Goal: Task Accomplishment & Management: Complete application form

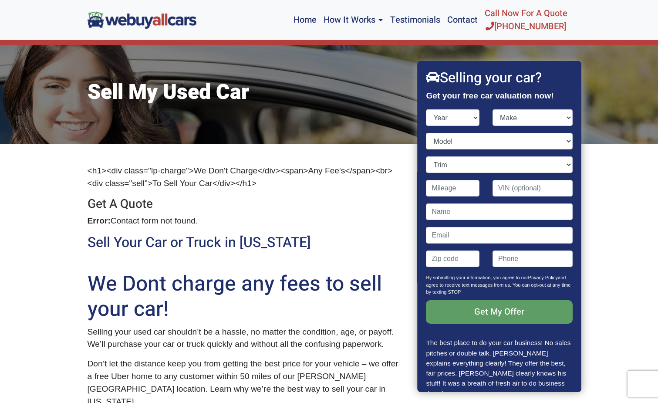
select select "2002"
click at [426, 109] on select "Year [DATE] 2025 2024 2023 2022 2021 2020 2019 2018 2017 2016 2015 2014 2013 20…" at bounding box center [453, 117] width 54 height 17
click at [559, 117] on select "Make Acura Aston [PERSON_NAME] Audi Bentley BMW Buick Cadillac Chevrolet Chrysl…" at bounding box center [532, 117] width 80 height 17
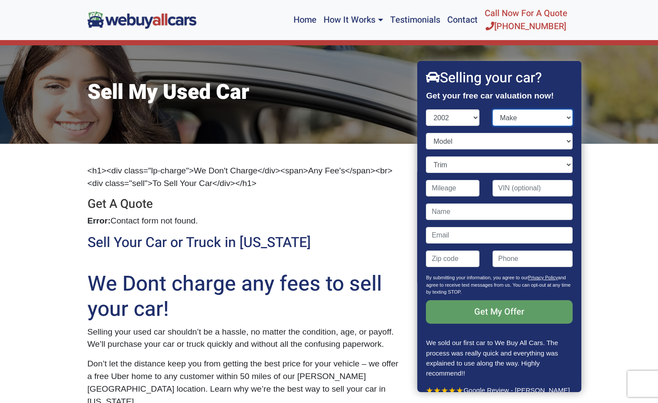
select select "Mazda"
click at [492, 109] on select "Make Acura Aston [PERSON_NAME] Audi Bentley BMW Buick Cadillac Chevrolet Chrysl…" at bounding box center [532, 117] width 80 height 17
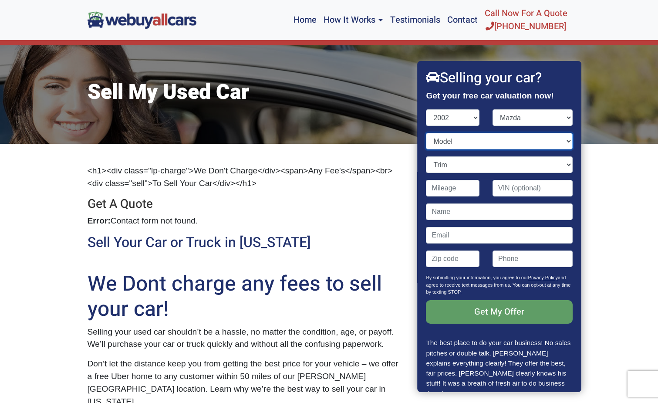
click at [560, 144] on select "Model 626 Millenia MPV MX-5 Miata Protege Protege5 Tribute Truck" at bounding box center [499, 141] width 146 height 17
select select "MX-5 Miata"
click at [426, 133] on select "Model 626 Millenia MPV MX-5 Miata Protege Protege5 Tribute Truck" at bounding box center [499, 141] width 146 height 17
click at [559, 165] on select "Trim 2dr Roadster (1.8L 4cyl) LS 2dr Roadster (1.8L 4cyl) SE 2dr Roadster (1.8L…" at bounding box center [499, 164] width 146 height 17
select select "2dr Roadster (1.8L 4cyl)"
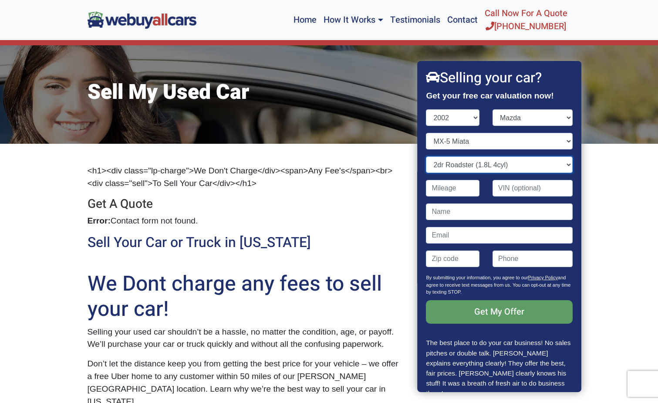
click at [426, 156] on select "Trim 2dr Roadster (1.8L 4cyl) LS 2dr Roadster (1.8L 4cyl) SE 2dr Roadster (1.8L…" at bounding box center [499, 164] width 146 height 17
click at [456, 188] on input "Contact form" at bounding box center [453, 188] width 54 height 17
type input "162,000"
click at [543, 190] on input "Contact form" at bounding box center [532, 188] width 80 height 17
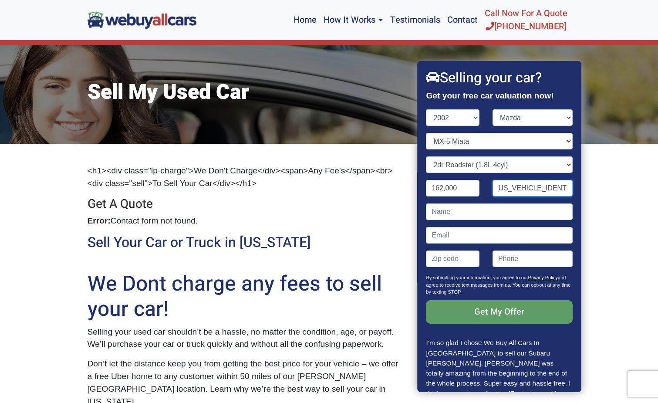
type input "[US_VEHICLE_IDENTIFICATION_NUMBER]"
click at [456, 213] on input "Contact form" at bounding box center [499, 211] width 146 height 17
type input "[PERSON_NAME]"
type input "[EMAIL_ADDRESS][DOMAIN_NAME]"
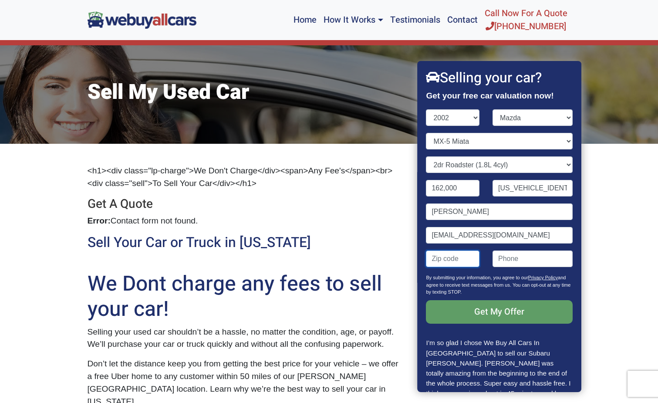
type input "08055"
type input "6097813658"
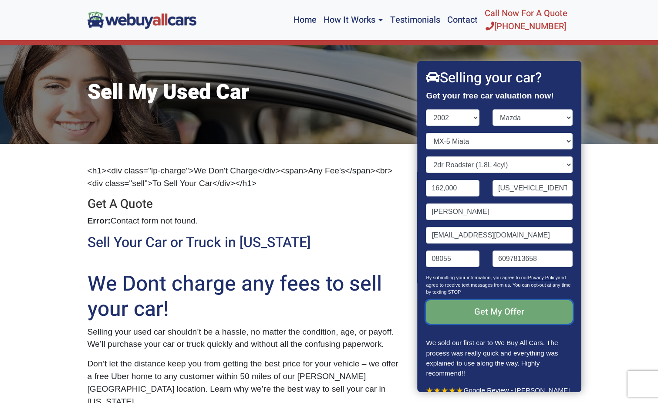
click at [495, 312] on input "Get My Offer" at bounding box center [499, 311] width 146 height 23
